Goal: Task Accomplishment & Management: Manage account settings

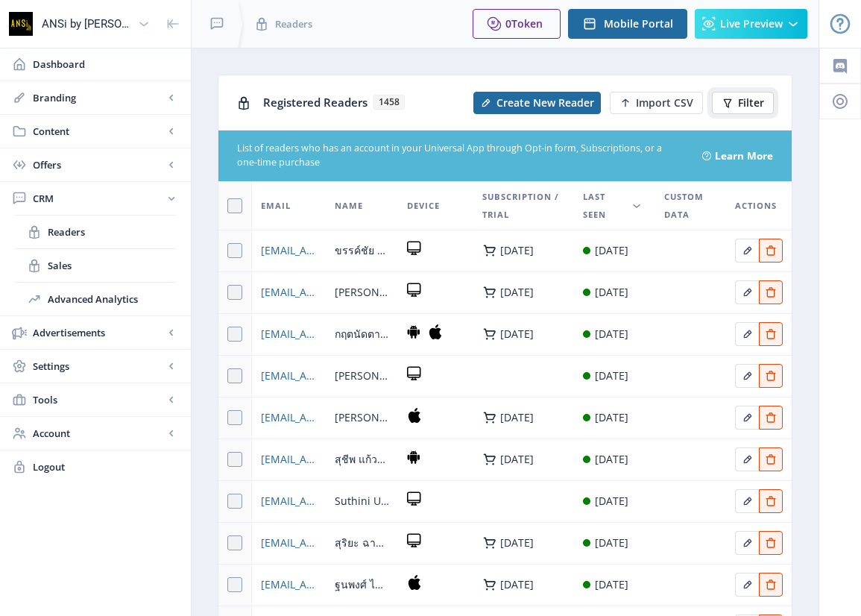
click at [739, 99] on span "Filter" at bounding box center [751, 103] width 26 height 12
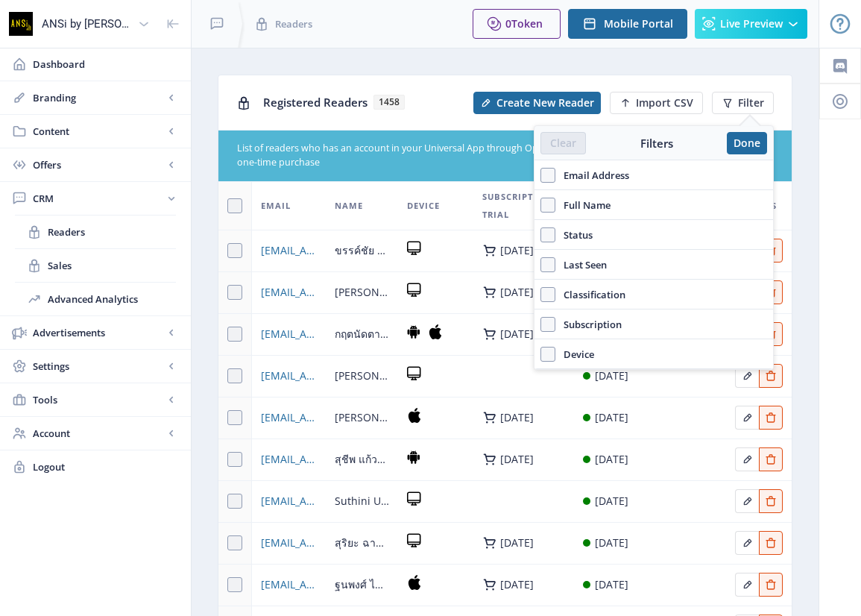
click at [616, 176] on span "Email Address" at bounding box center [592, 175] width 74 height 18
click at [541, 175] on input "Email Address" at bounding box center [540, 174] width 1 height 1
checkbox input "true"
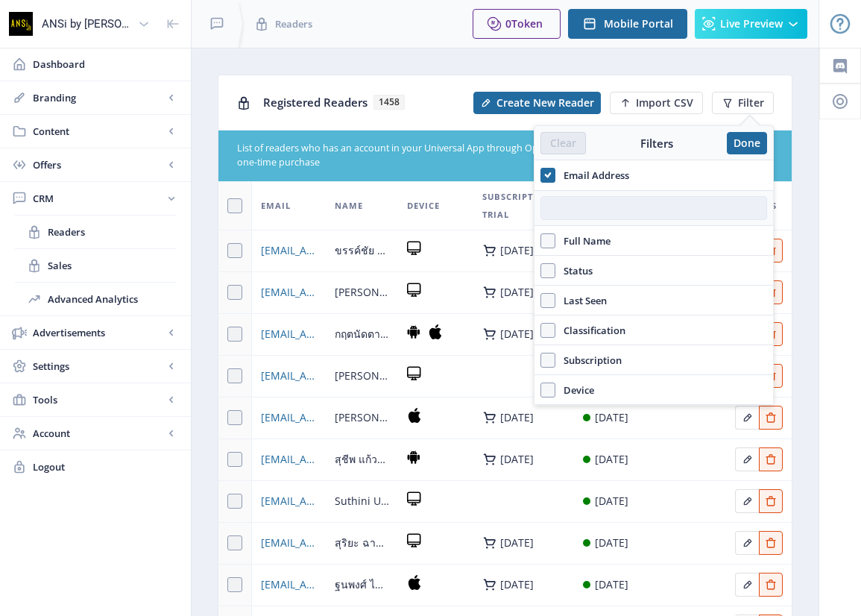
click at [594, 209] on input "text" at bounding box center [653, 208] width 227 height 24
paste input "[EMAIL_ADDRESS][PERSON_NAME][DOMAIN_NAME]"
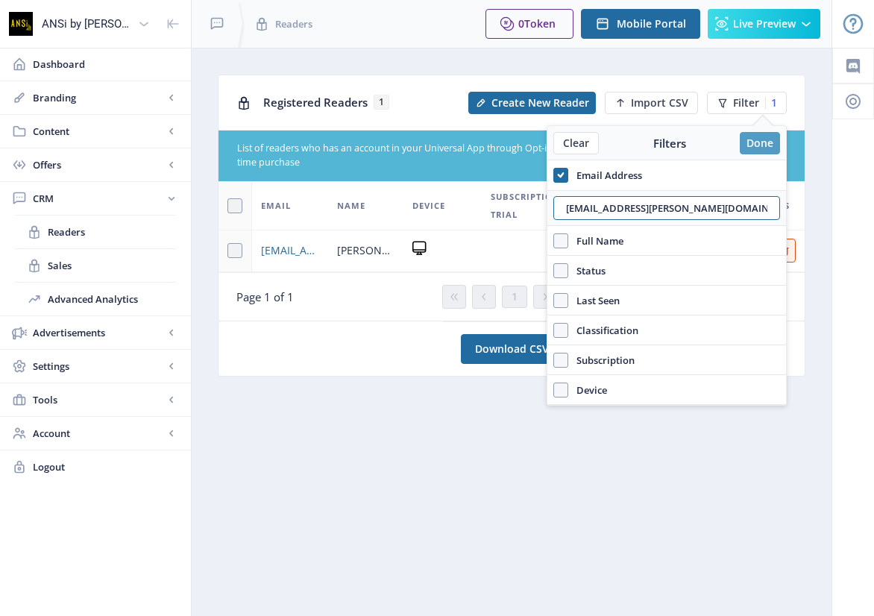
type input "[EMAIL_ADDRESS][PERSON_NAME][DOMAIN_NAME]"
click at [755, 139] on button "Done" at bounding box center [759, 143] width 40 height 22
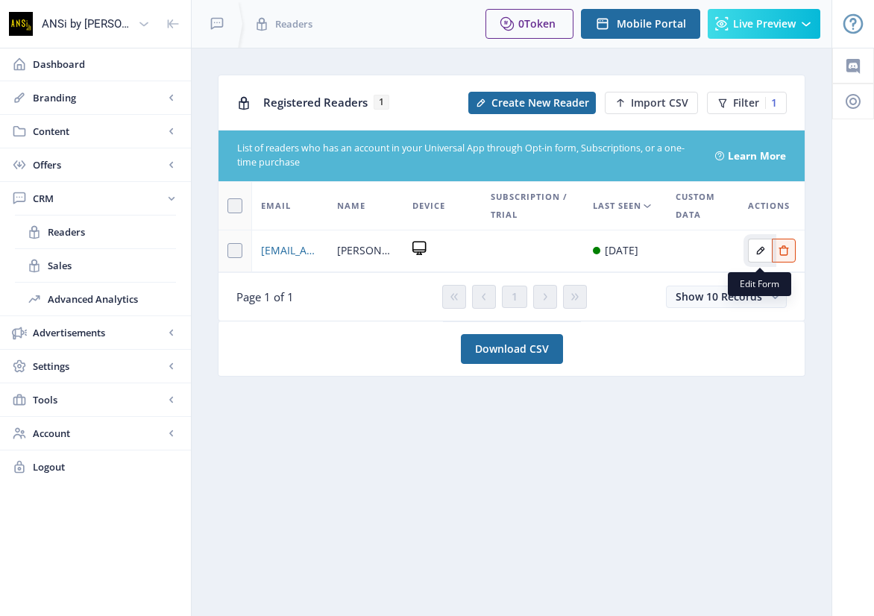
click at [759, 255] on icon "Edit page" at bounding box center [760, 250] width 12 height 12
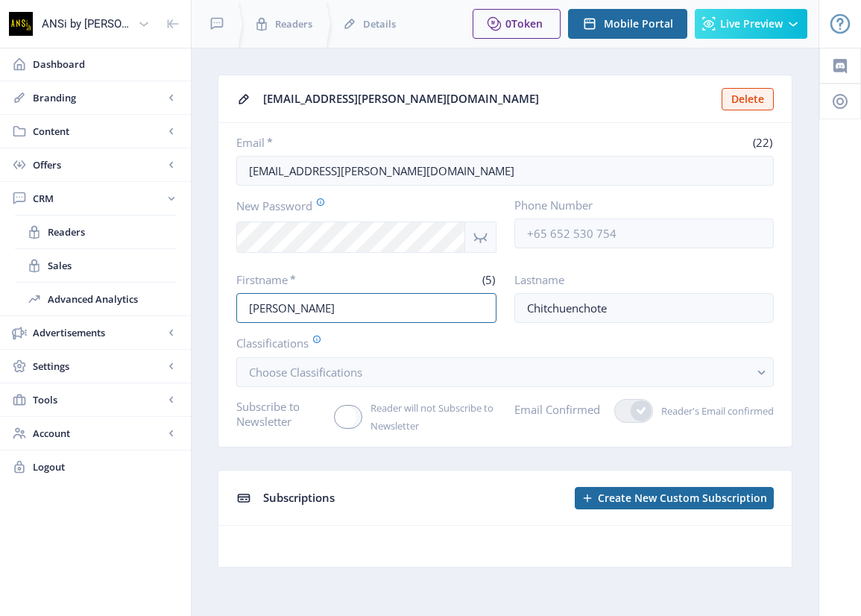
drag, startPoint x: 288, startPoint y: 310, endPoint x: 228, endPoint y: 307, distance: 59.7
click at [228, 307] on nb-card-body "Email * (22) [EMAIL_ADDRESS][PERSON_NAME][DOMAIN_NAME] New Password Phone Numbe…" at bounding box center [504, 284] width 573 height 323
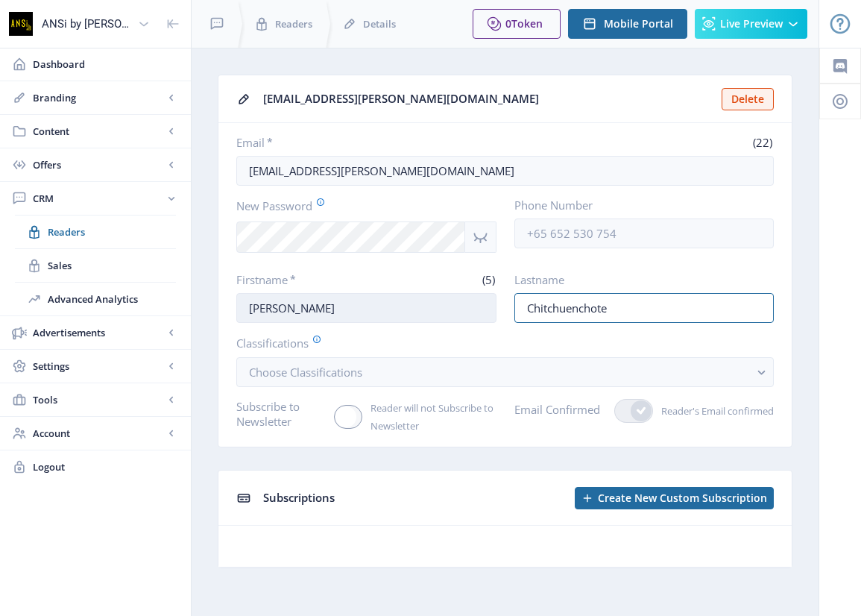
drag, startPoint x: 648, startPoint y: 311, endPoint x: 481, endPoint y: 303, distance: 167.2
click at [481, 303] on div "Firstname * (5) [PERSON_NAME] Lastname Chitchuenchote" at bounding box center [504, 297] width 537 height 51
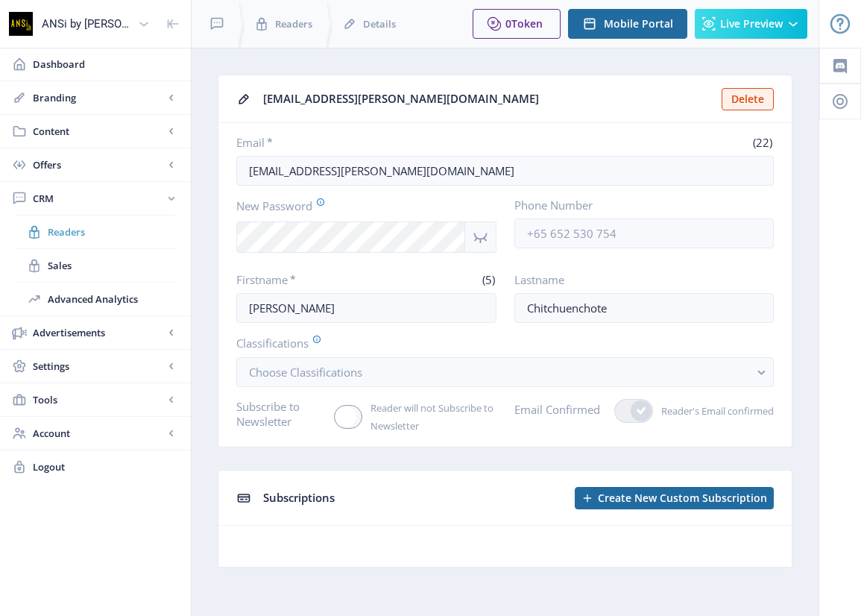
click at [60, 229] on span "Readers" at bounding box center [112, 231] width 128 height 15
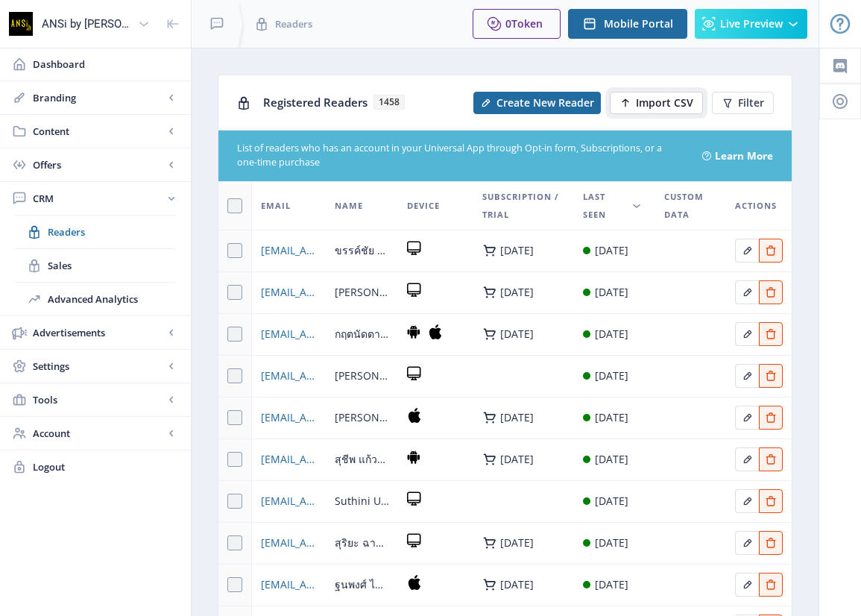
click at [634, 101] on button "Import CSV" at bounding box center [656, 103] width 93 height 22
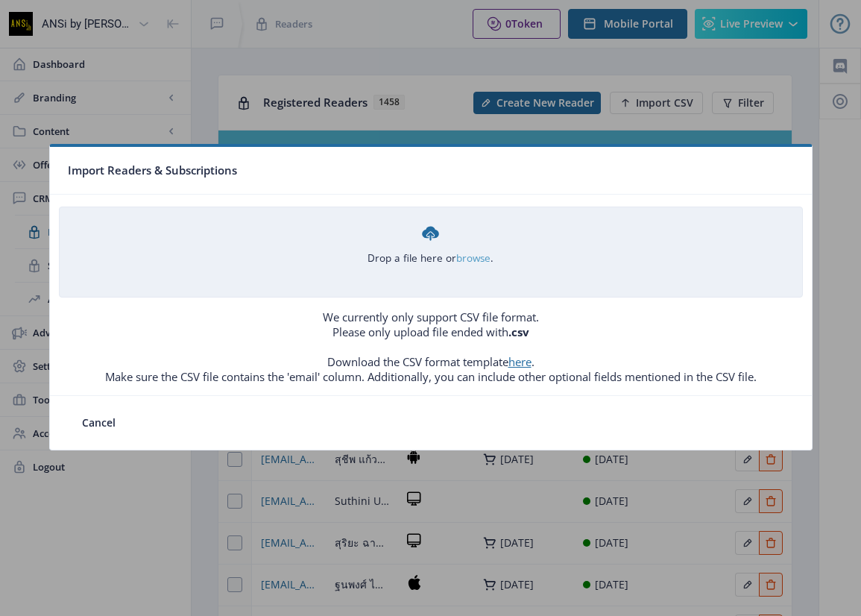
click at [0, 0] on link "browse" at bounding box center [0, 0] width 0 height 0
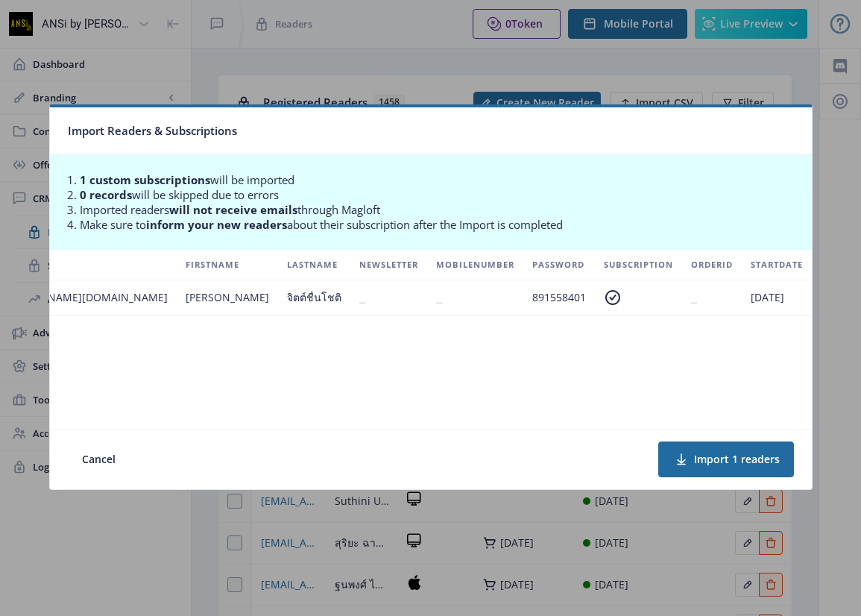
scroll to position [0, 256]
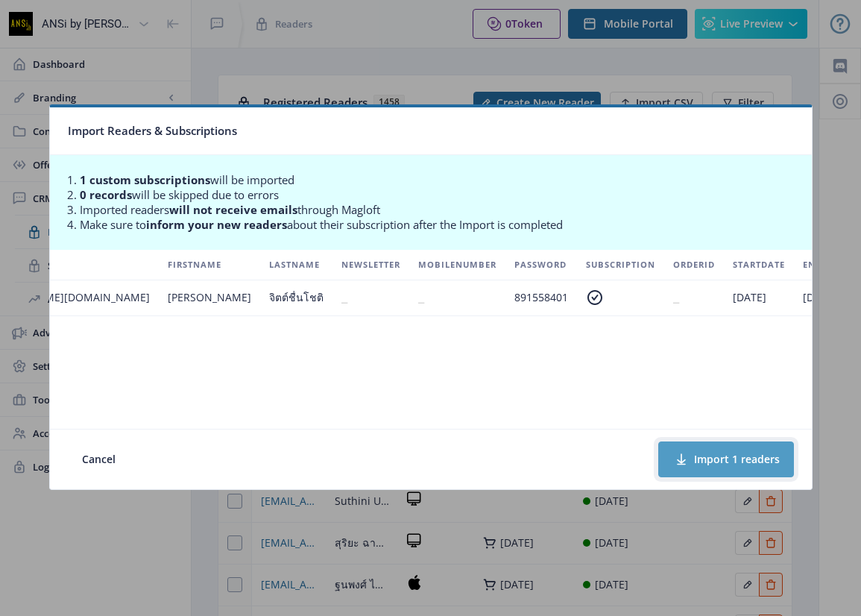
click at [710, 457] on button "Import 1 readers" at bounding box center [726, 459] width 136 height 36
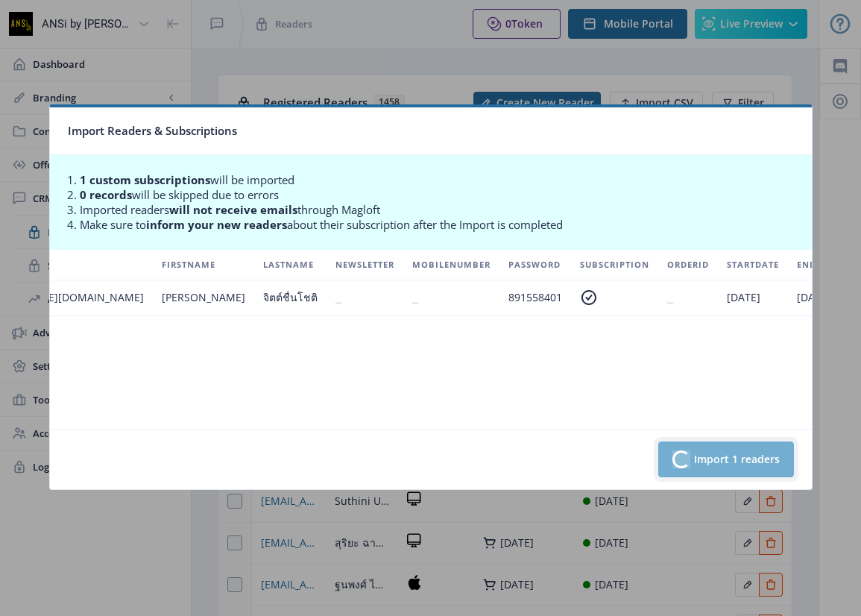
scroll to position [0, 251]
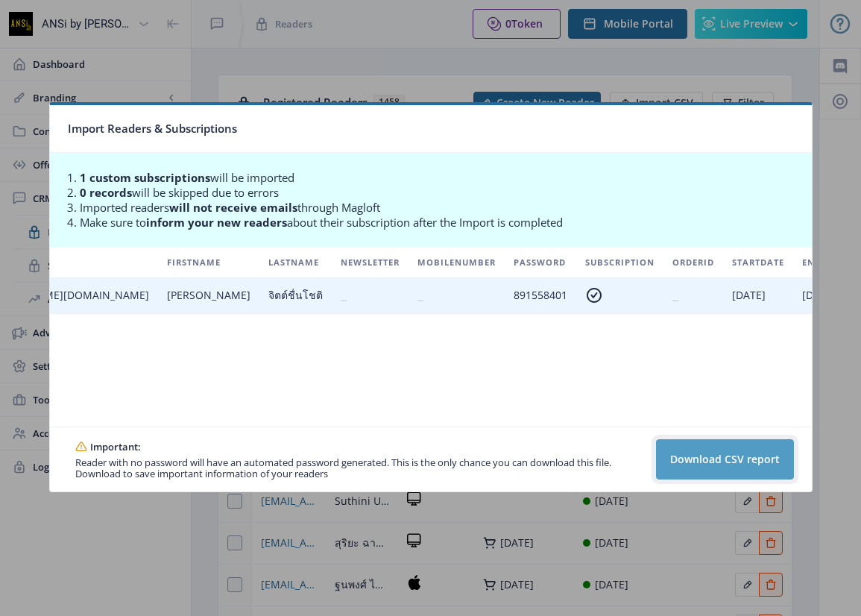
click at [708, 457] on button "Download CSV report" at bounding box center [725, 459] width 138 height 40
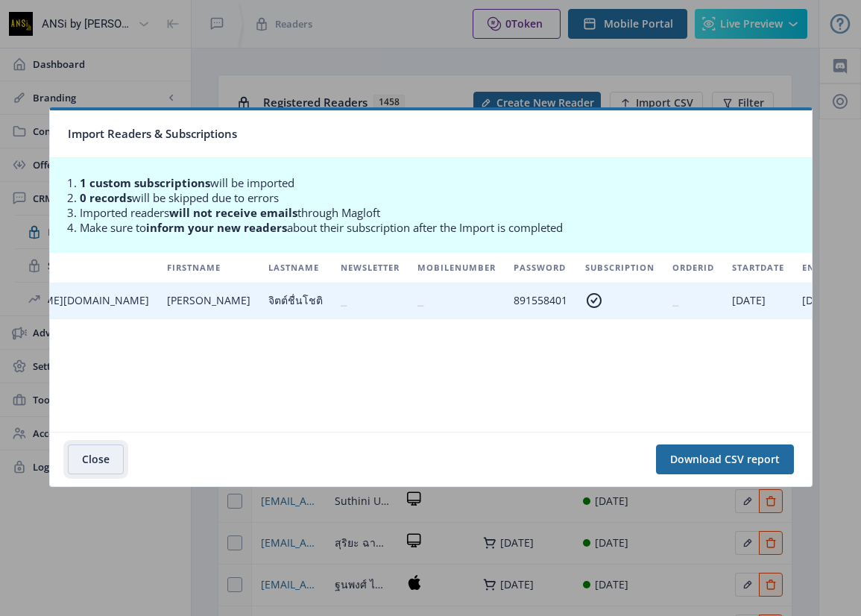
drag, startPoint x: 93, startPoint y: 455, endPoint x: 785, endPoint y: 168, distance: 748.8
click at [93, 455] on button "Close" at bounding box center [96, 459] width 56 height 30
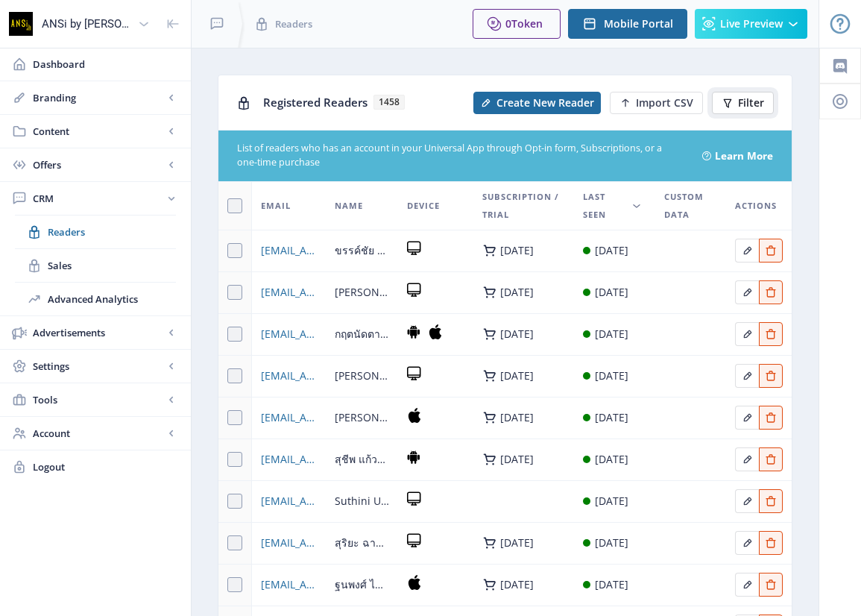
click at [753, 98] on span "Filter" at bounding box center [751, 103] width 26 height 12
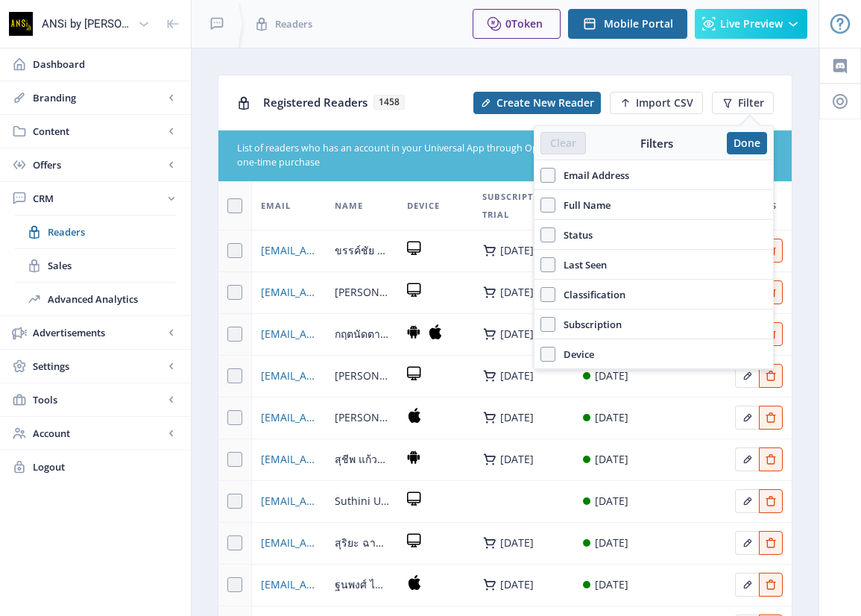
click at [613, 182] on span "Email Address" at bounding box center [592, 175] width 74 height 18
click at [541, 175] on input "Email Address" at bounding box center [540, 174] width 1 height 1
checkbox input "true"
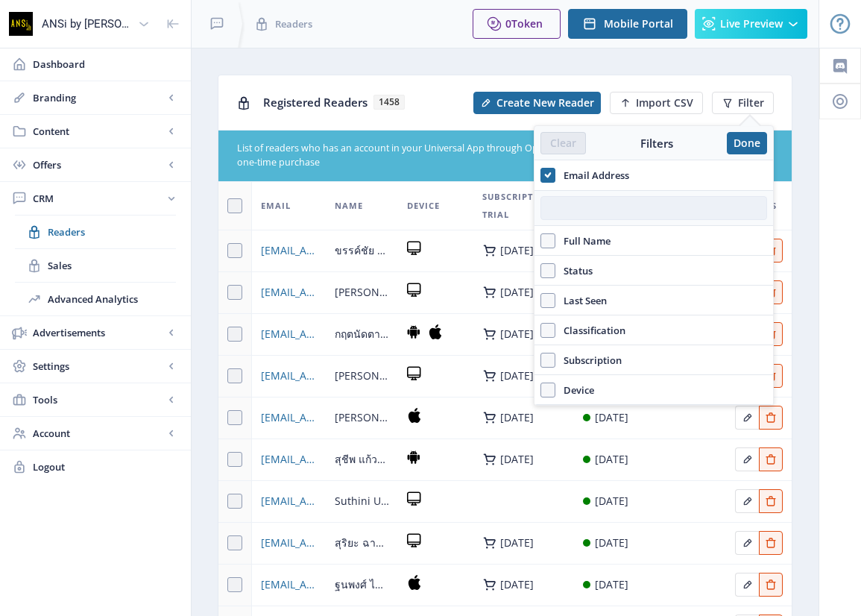
click at [584, 209] on input "text" at bounding box center [653, 208] width 227 height 24
paste input "Chitchuenchote"
type input "Chitchuenchote"
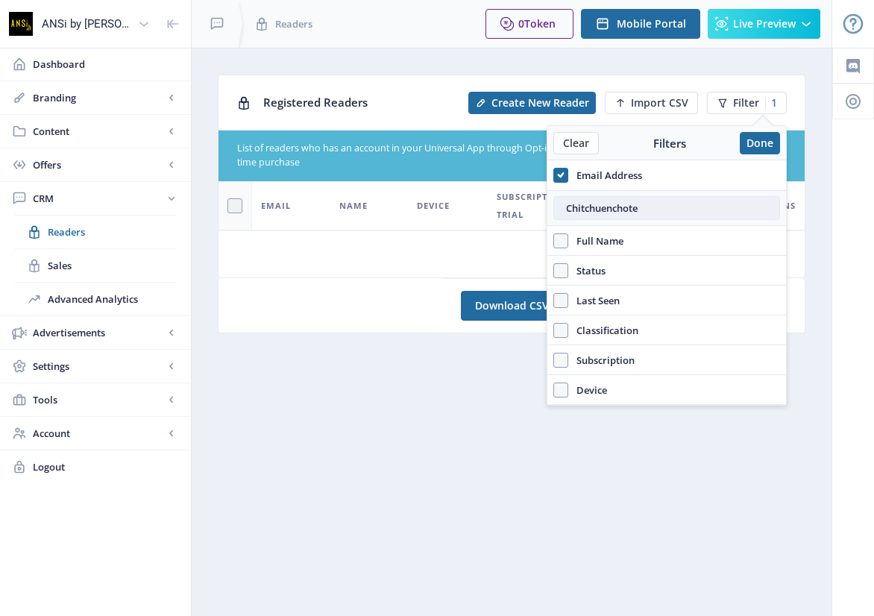
click at [639, 208] on input "Chitchuenchote" at bounding box center [666, 208] width 227 height 24
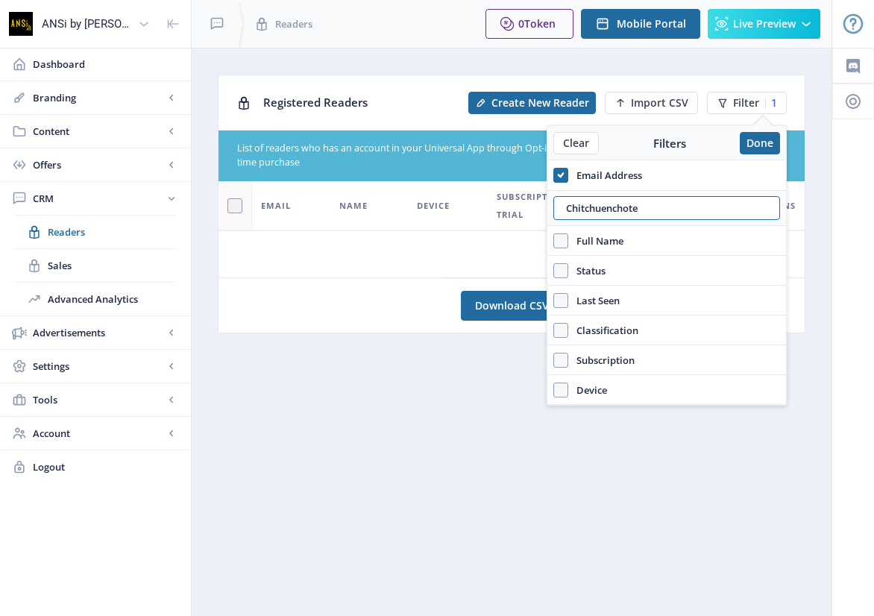
drag, startPoint x: 674, startPoint y: 209, endPoint x: 542, endPoint y: 212, distance: 132.0
click at [543, 212] on nb-layout "ANSi by Sarakadee Dashboard Branding App Appearance Brand Brief Pages SEO Web C…" at bounding box center [437, 308] width 874 height 616
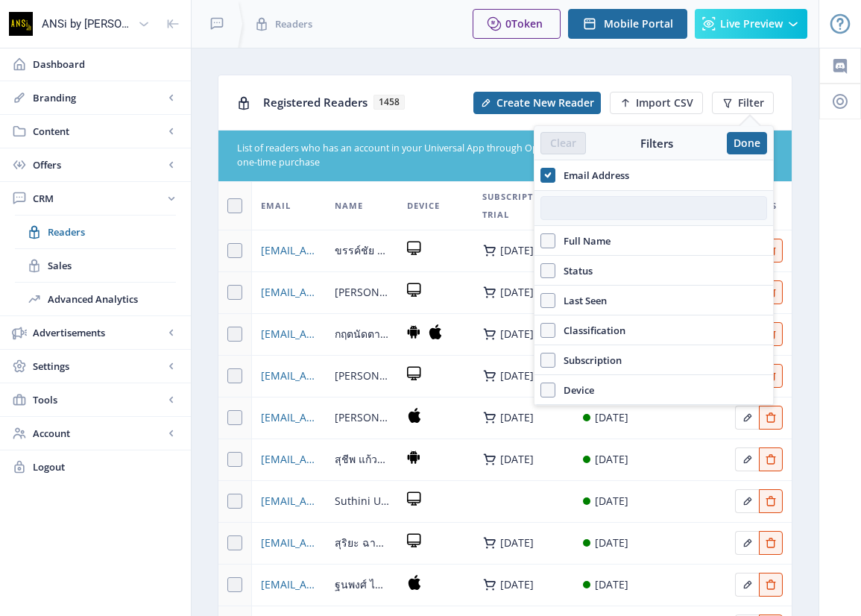
click at [576, 214] on input "text" at bounding box center [653, 208] width 227 height 24
paste input "[EMAIL_ADDRESS][PERSON_NAME][DOMAIN_NAME]"
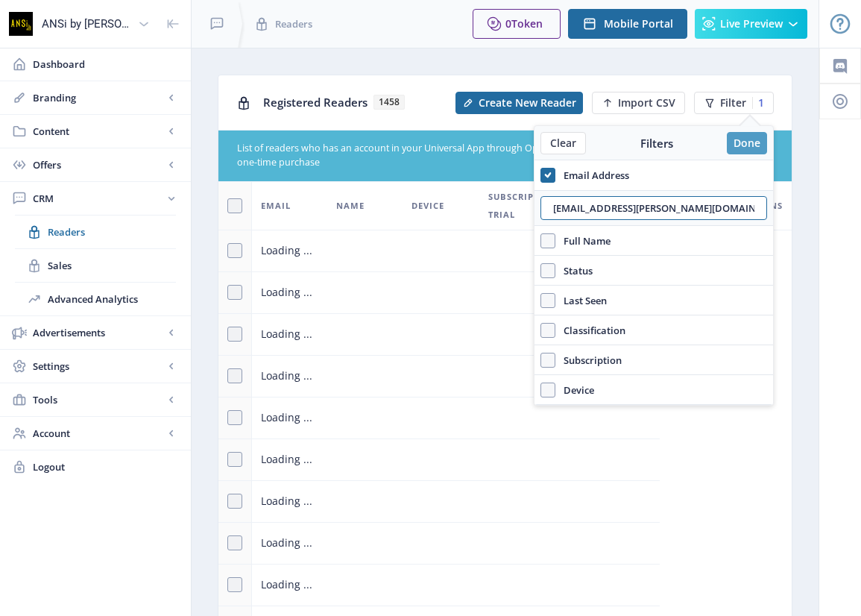
type input "[EMAIL_ADDRESS][PERSON_NAME][DOMAIN_NAME]"
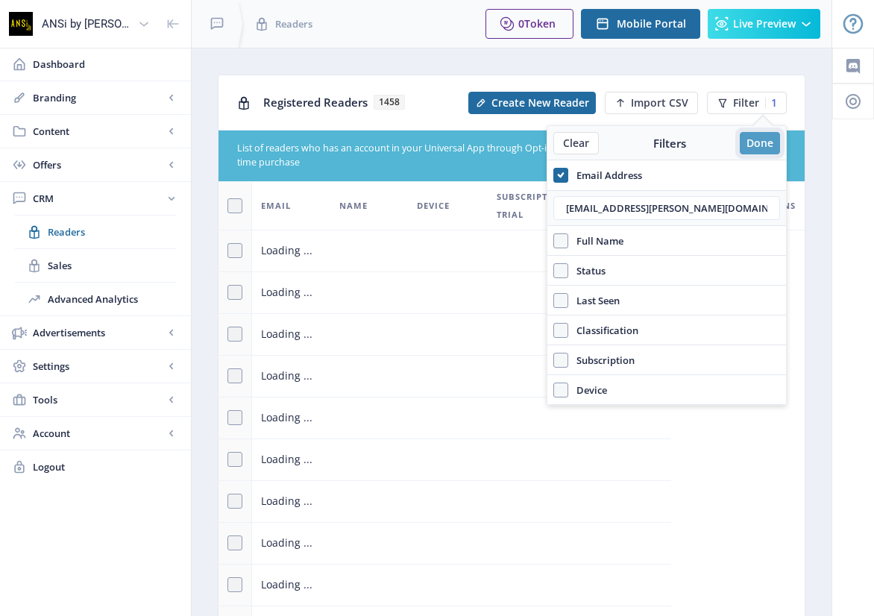
click at [748, 135] on button "Done" at bounding box center [759, 143] width 40 height 22
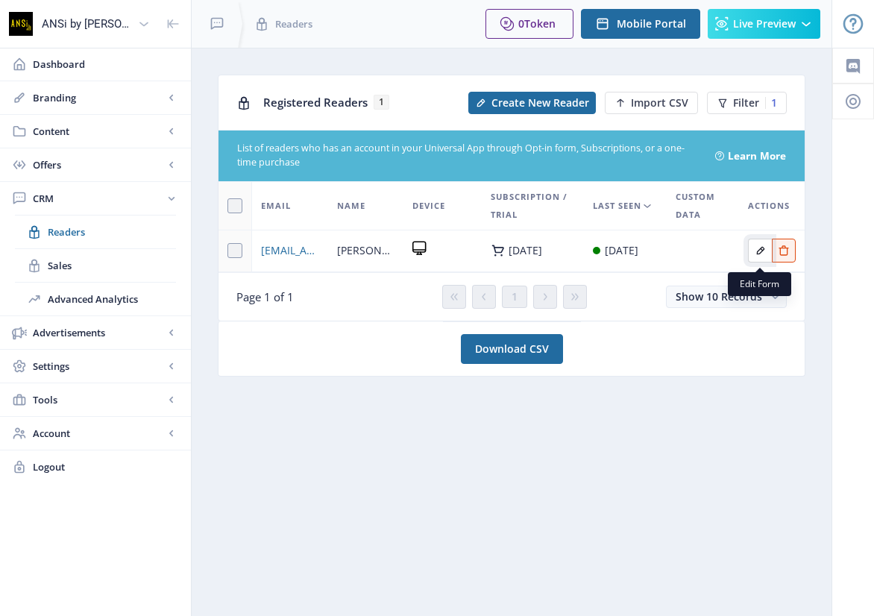
click at [757, 256] on icon "Edit page" at bounding box center [760, 250] width 12 height 12
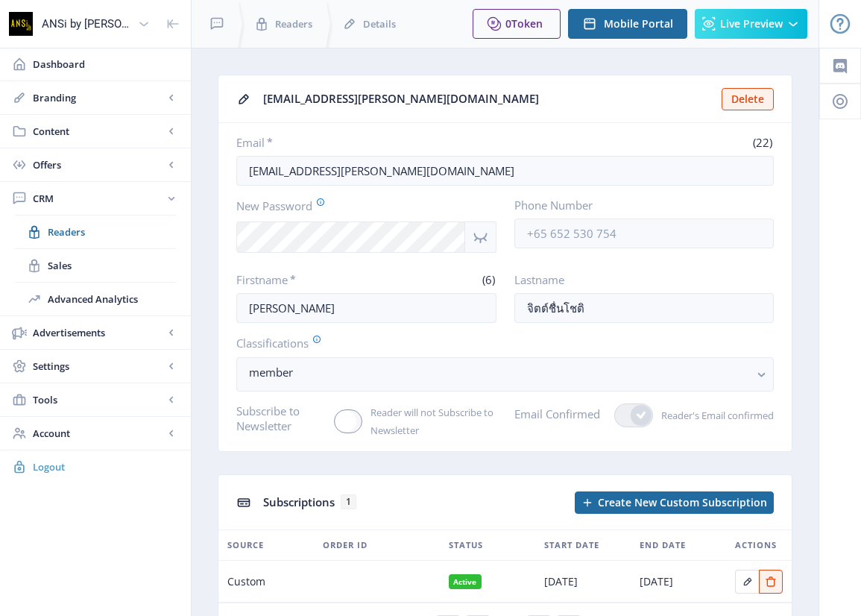
click at [47, 466] on span "Logout" at bounding box center [106, 466] width 146 height 15
